Goal: Find specific page/section: Find specific page/section

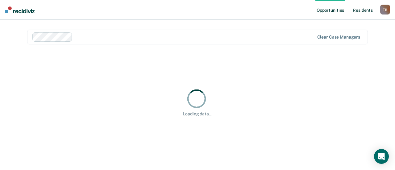
click at [353, 10] on link "Resident s" at bounding box center [362, 10] width 22 height 20
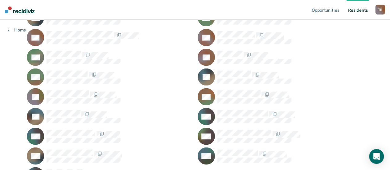
scroll to position [647, 0]
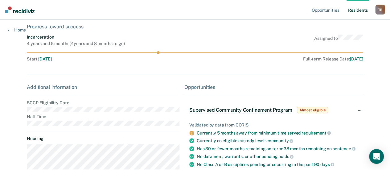
scroll to position [62, 0]
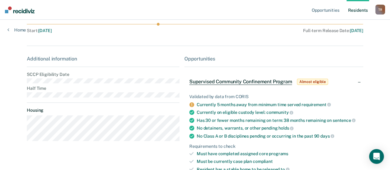
click at [22, 12] on img at bounding box center [20, 9] width 30 height 7
